Goal: Check status: Check status

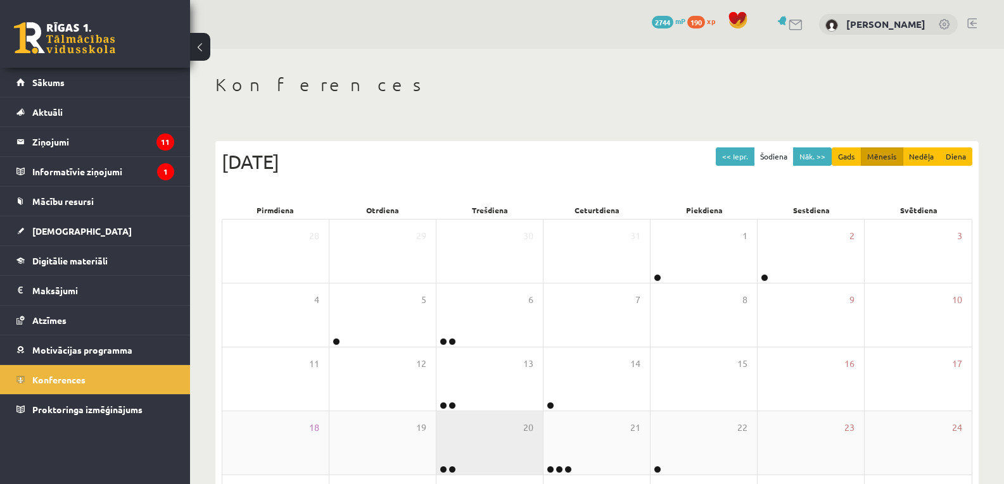
scroll to position [121, 0]
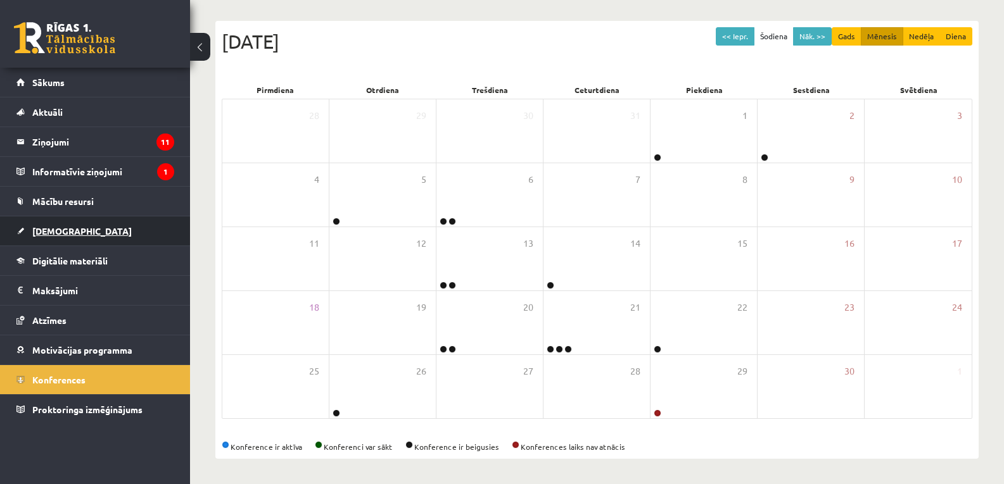
click at [46, 244] on link "[DEMOGRAPHIC_DATA]" at bounding box center [95, 231] width 158 height 29
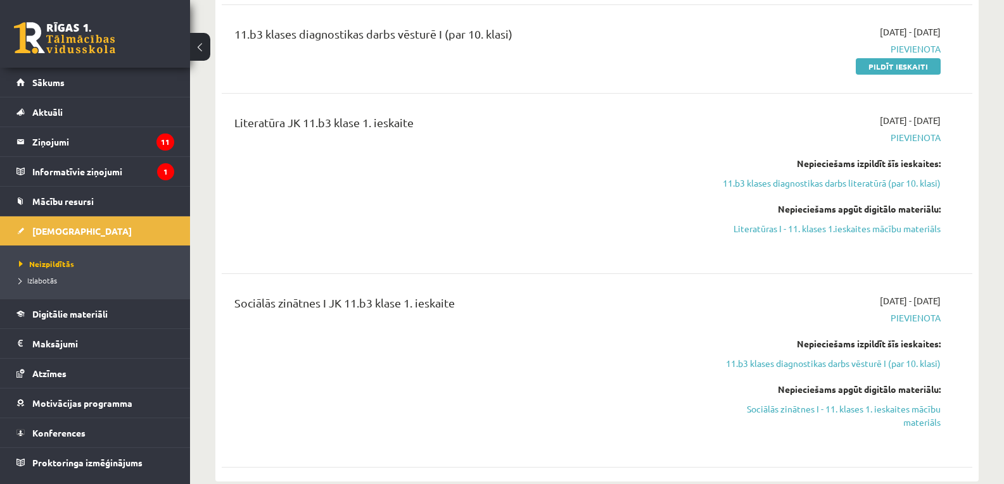
scroll to position [501, 0]
click at [37, 284] on span "Izlabotās" at bounding box center [38, 280] width 38 height 10
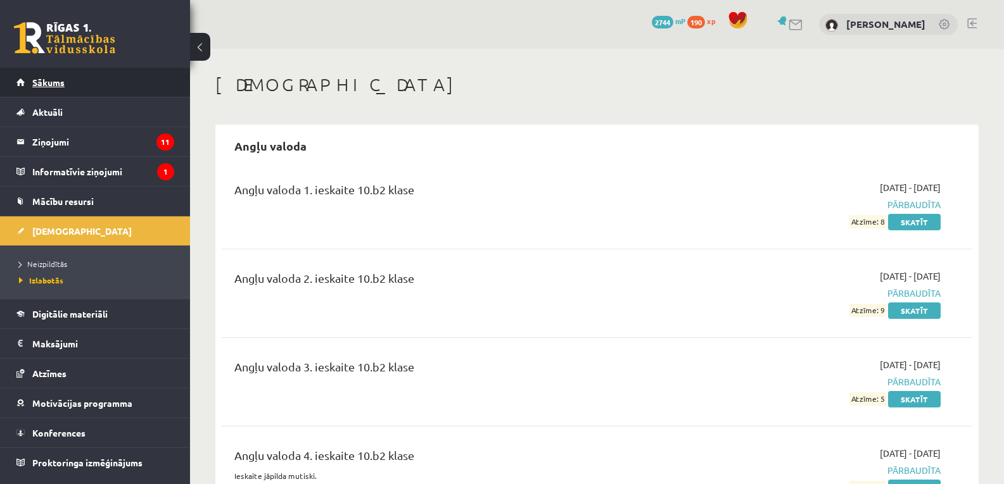
click at [27, 88] on link "Sākums" at bounding box center [95, 82] width 158 height 29
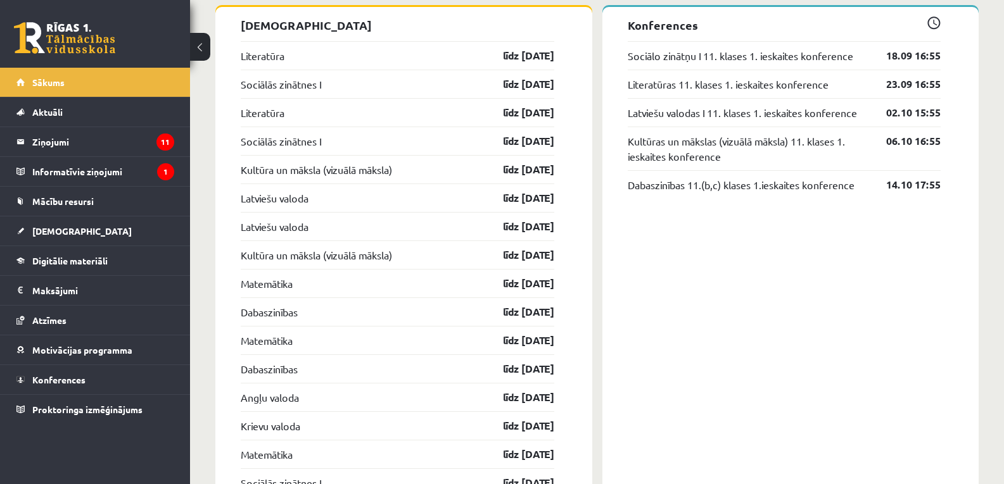
scroll to position [1235, 0]
